Goal: Transaction & Acquisition: Purchase product/service

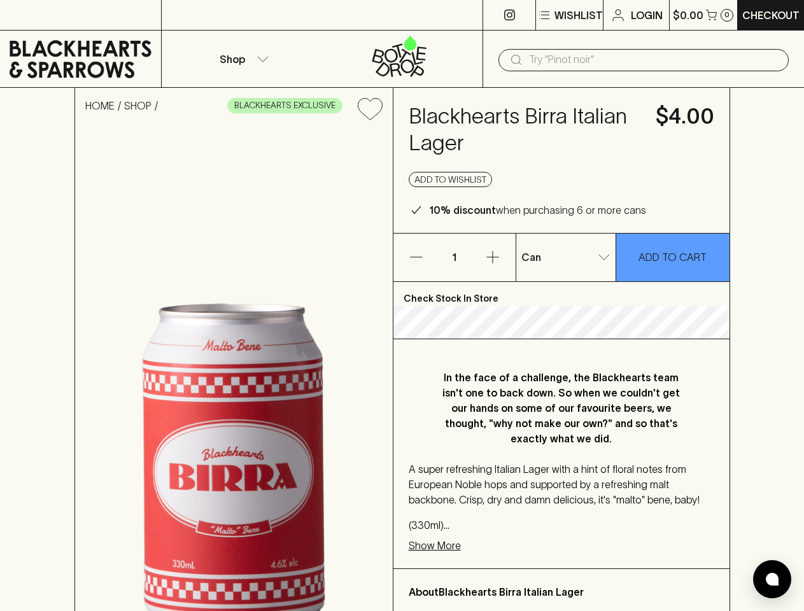
click at [568, 15] on p "Wishlist" at bounding box center [578, 15] width 48 height 15
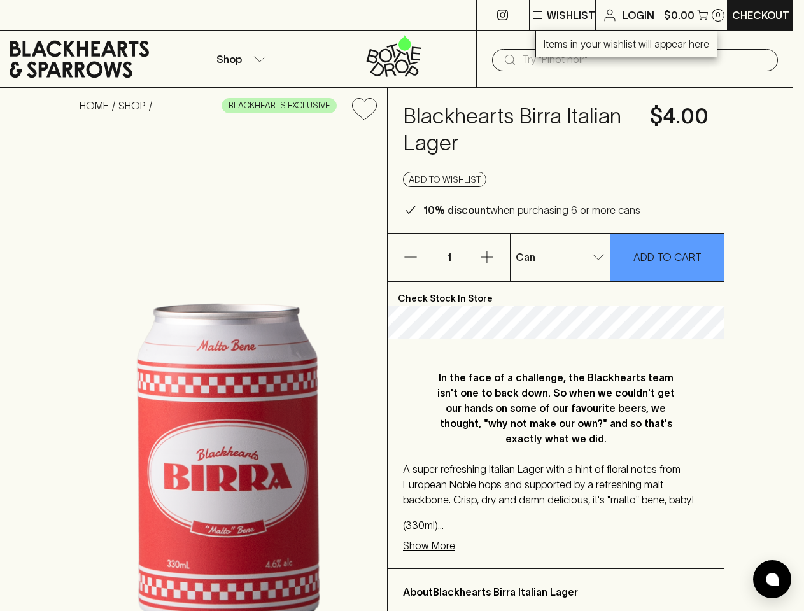
click at [703, 15] on div at bounding box center [402, 305] width 804 height 611
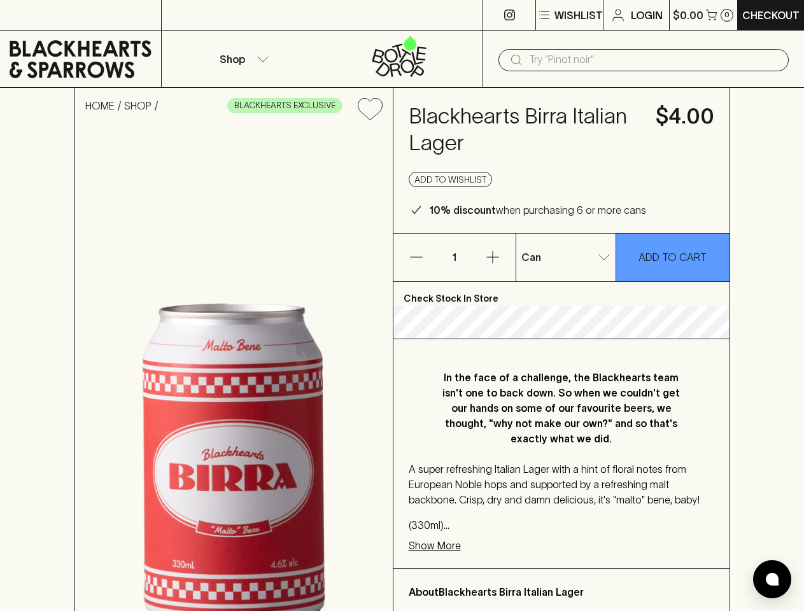
click at [242, 59] on div at bounding box center [402, 305] width 804 height 611
click at [644, 60] on input "text" at bounding box center [654, 60] width 250 height 20
click at [370, 109] on icon "Add to wishlist" at bounding box center [370, 109] width 24 height 22
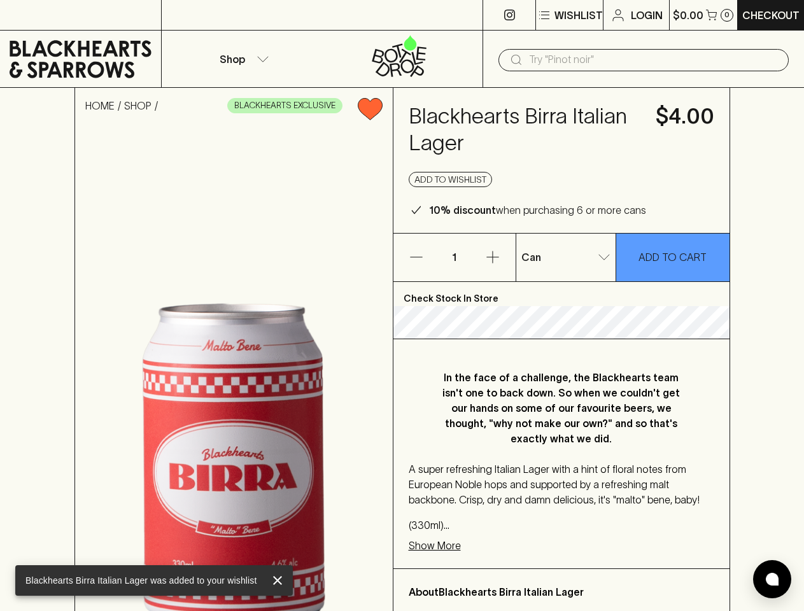
click at [451, 180] on button "Add to wishlist" at bounding box center [450, 179] width 83 height 15
click at [416, 257] on icon "button" at bounding box center [416, 257] width 12 height 1
click at [493, 257] on icon "button" at bounding box center [492, 257] width 12 height 12
